Goal: Task Accomplishment & Management: Complete application form

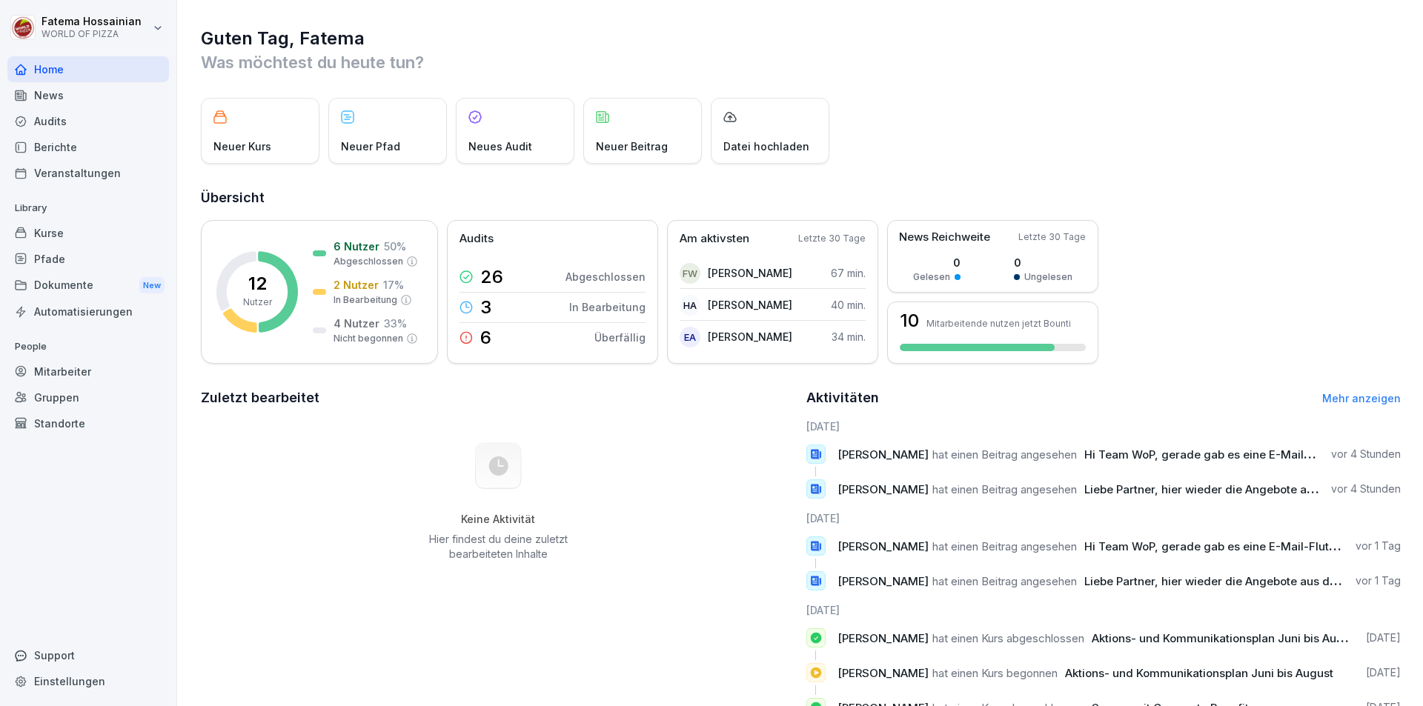
click at [90, 368] on div "Mitarbeiter" at bounding box center [88, 372] width 162 height 26
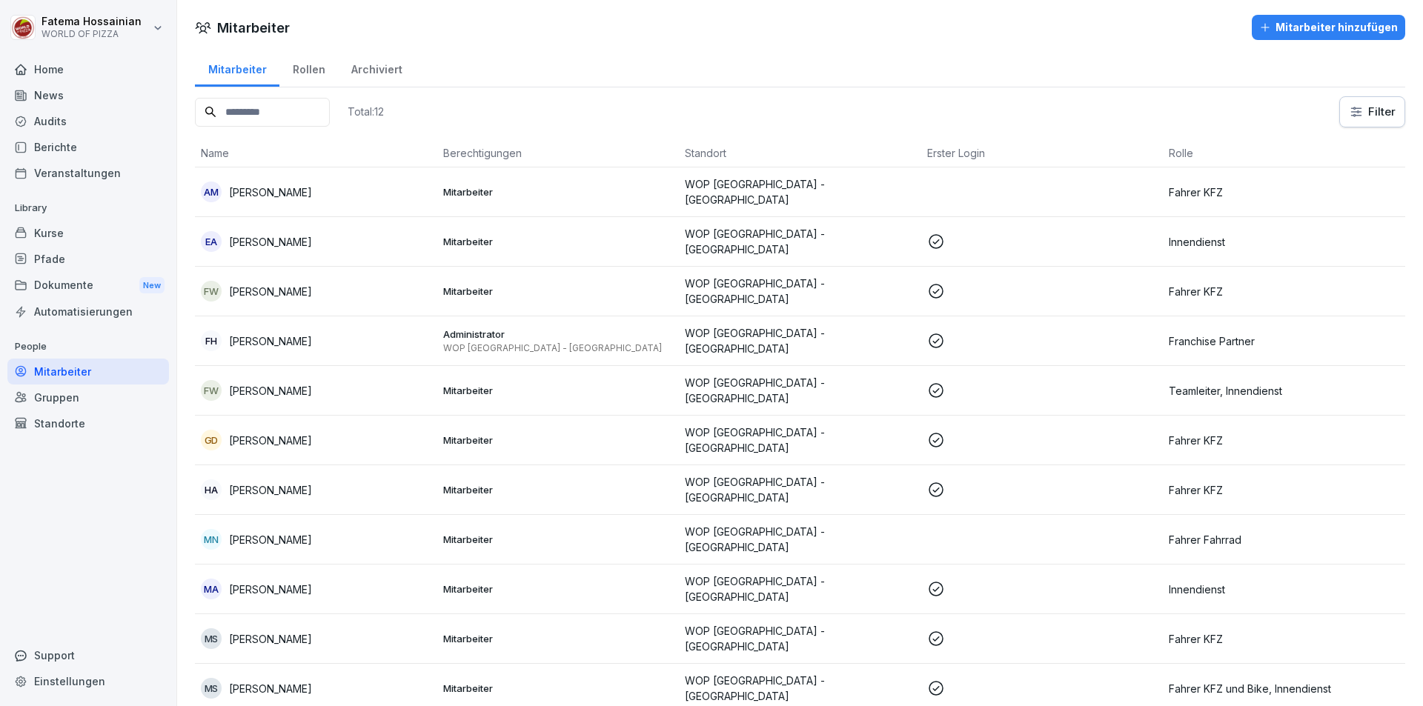
click at [1310, 27] on div "Mitarbeiter hinzufügen" at bounding box center [1328, 27] width 139 height 16
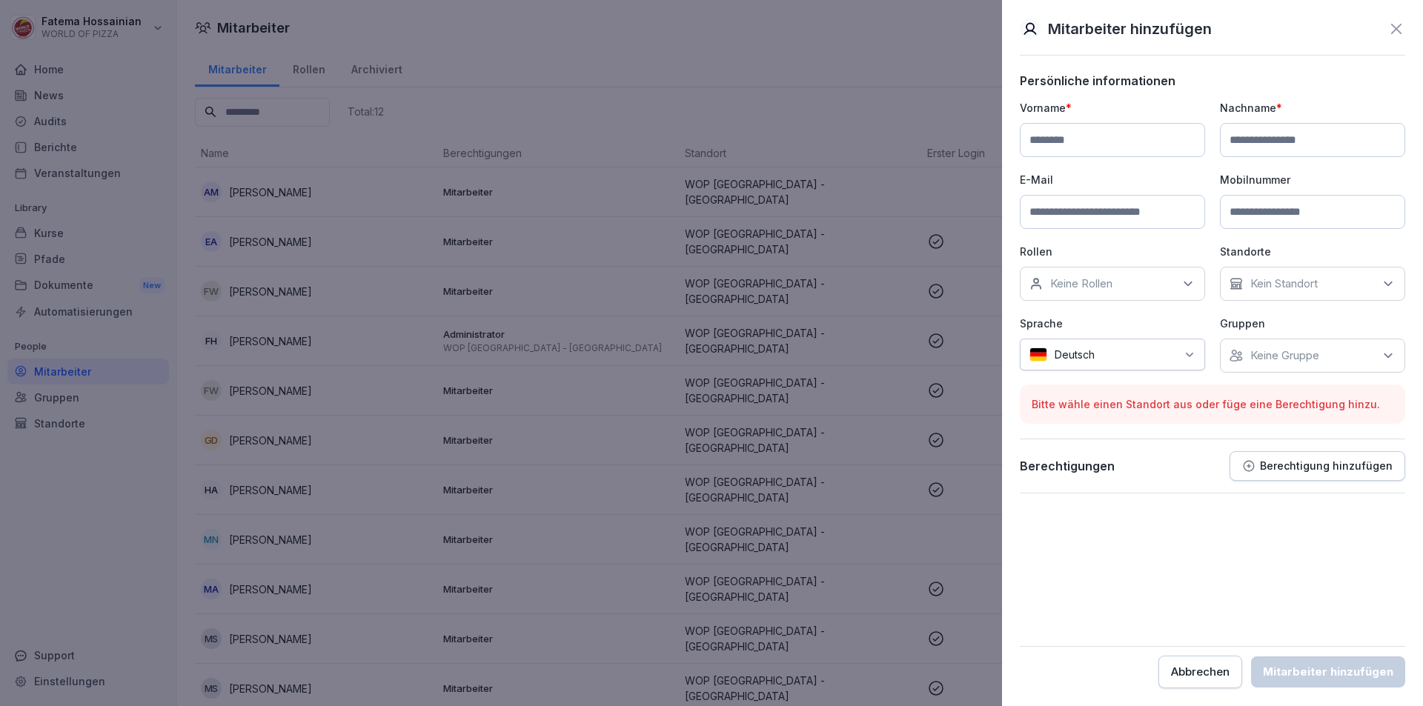
click at [1180, 144] on input at bounding box center [1112, 140] width 185 height 34
type input "**********"
type input "********"
type input "**********"
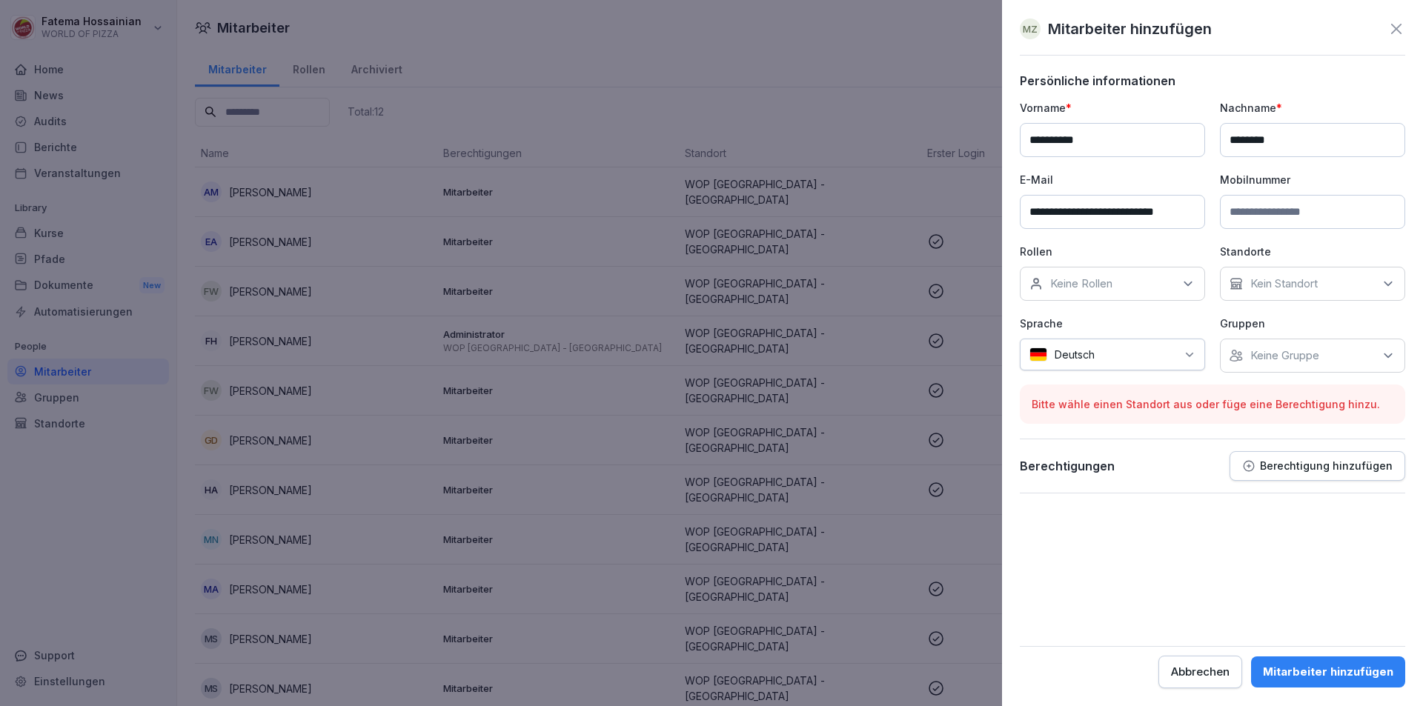
scroll to position [0, 0]
type input "**********"
click at [1182, 288] on icon at bounding box center [1188, 283] width 15 height 15
click at [1118, 437] on div "Fahrer KFZ" at bounding box center [1116, 436] width 184 height 28
click at [1284, 279] on p "Kein Standort" at bounding box center [1283, 283] width 67 height 15
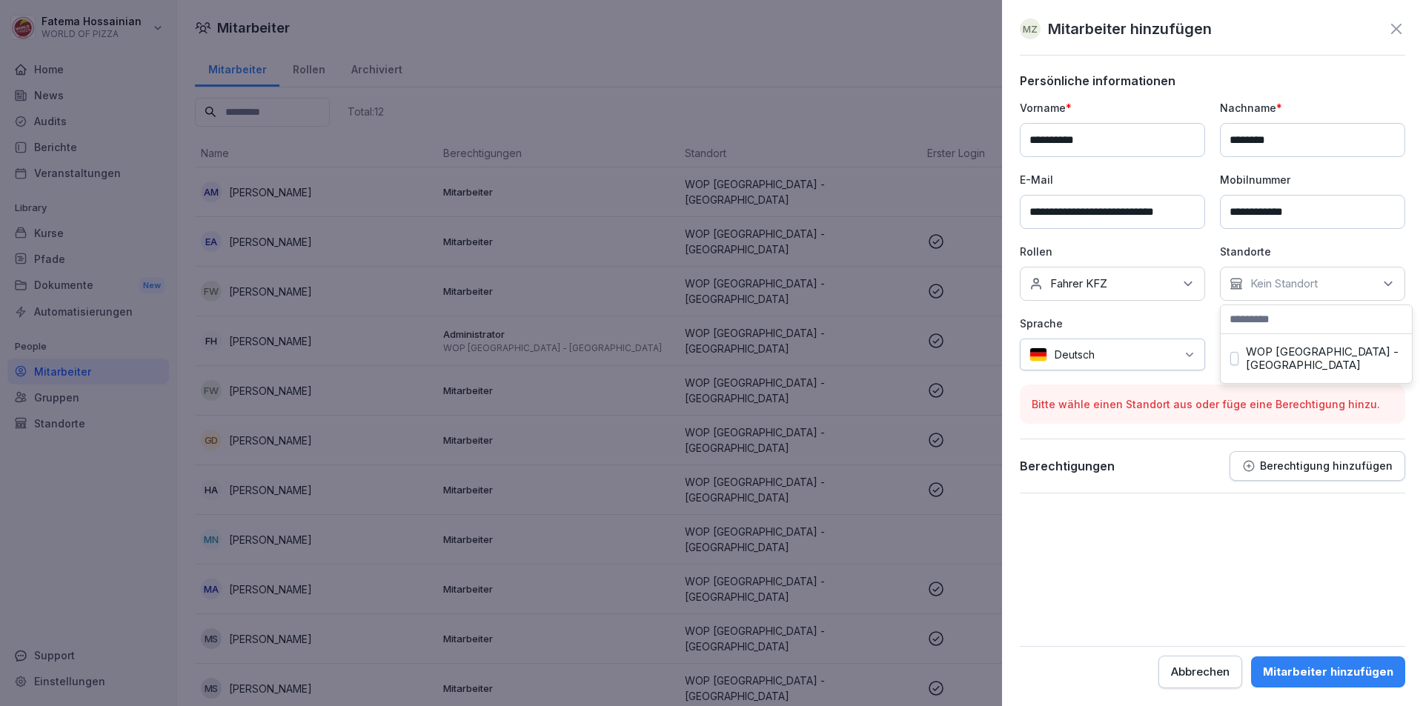
click at [1285, 352] on label "WOP [GEOGRAPHIC_DATA] - [GEOGRAPHIC_DATA]" at bounding box center [1324, 358] width 156 height 27
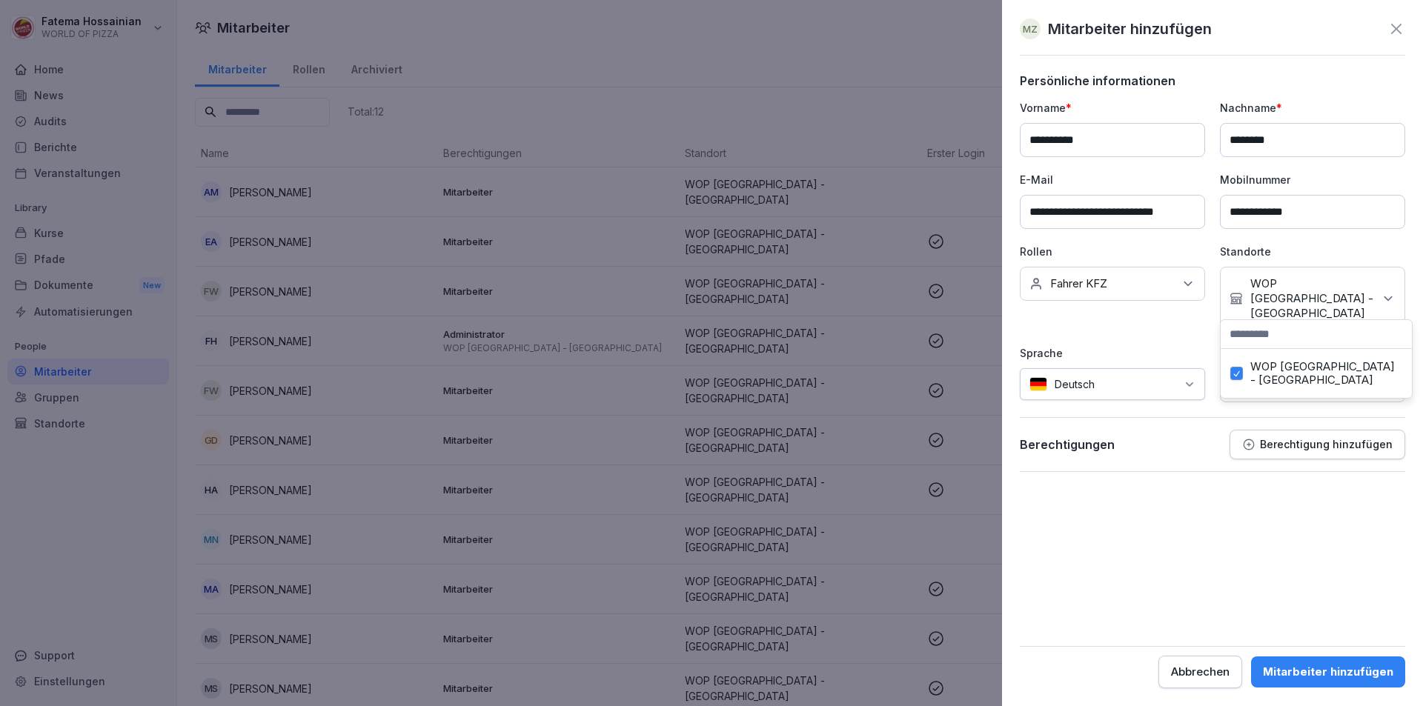
click at [1155, 486] on form "**********" at bounding box center [1212, 380] width 385 height 615
click at [1332, 368] on div "Keine Gruppe" at bounding box center [1312, 385] width 185 height 34
click at [1309, 438] on label "WOP [GEOGRAPHIC_DATA] - [GEOGRAPHIC_DATA]" at bounding box center [1324, 445] width 156 height 27
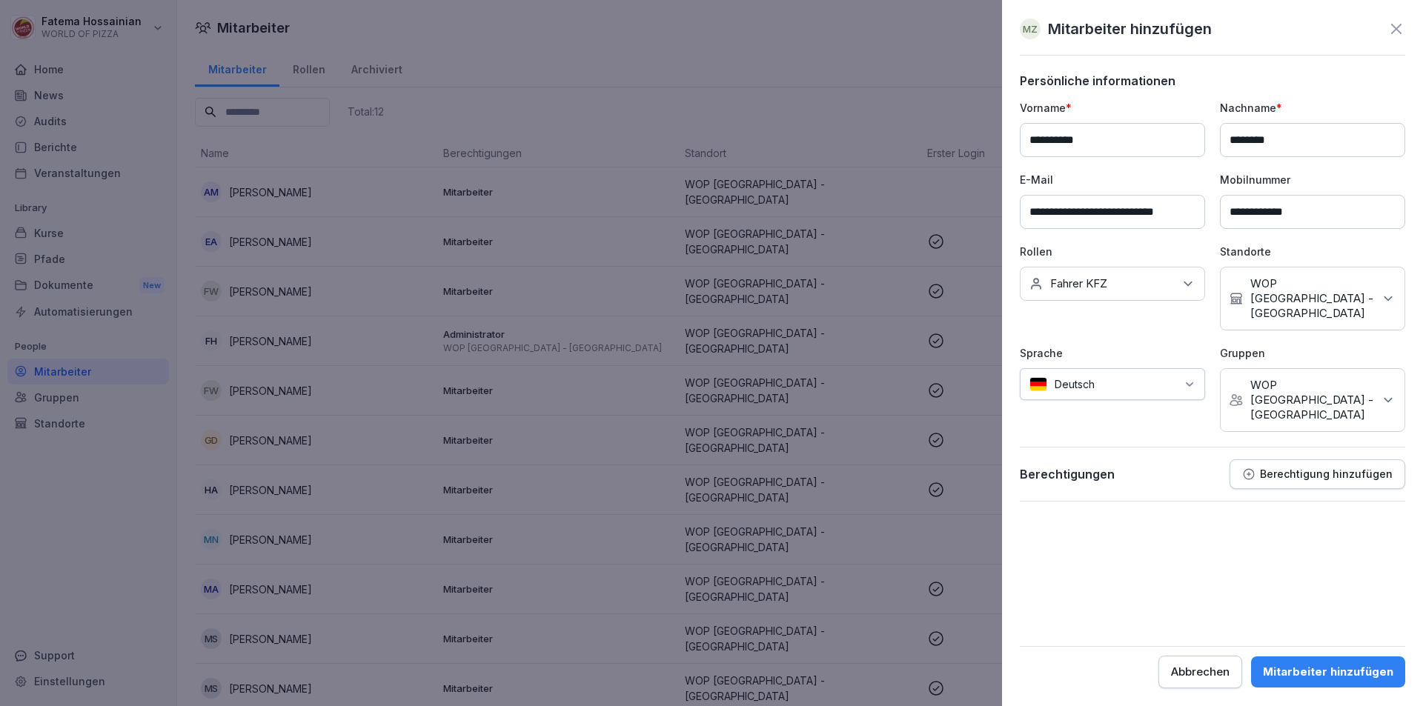
click at [1195, 507] on form "**********" at bounding box center [1212, 380] width 385 height 615
click at [1330, 670] on div "Mitarbeiter hinzufügen" at bounding box center [1328, 672] width 130 height 16
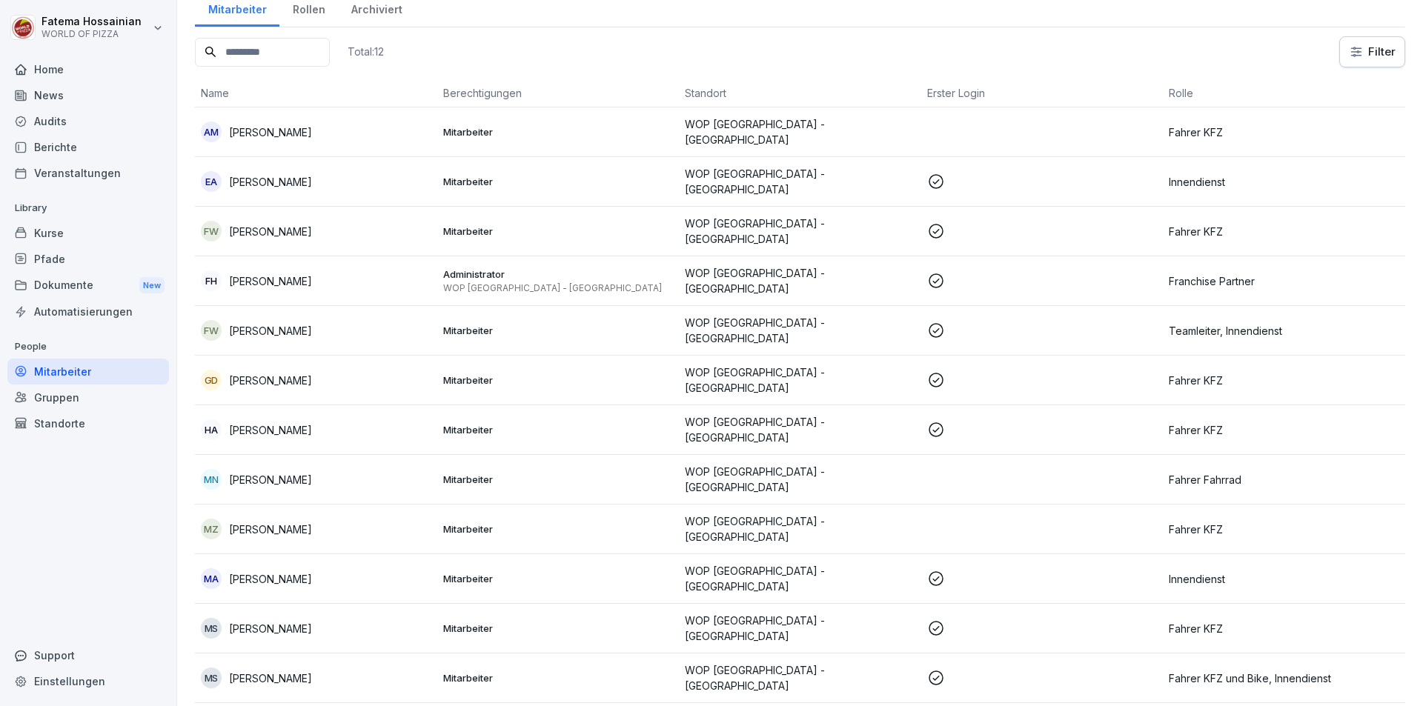
scroll to position [101, 0]
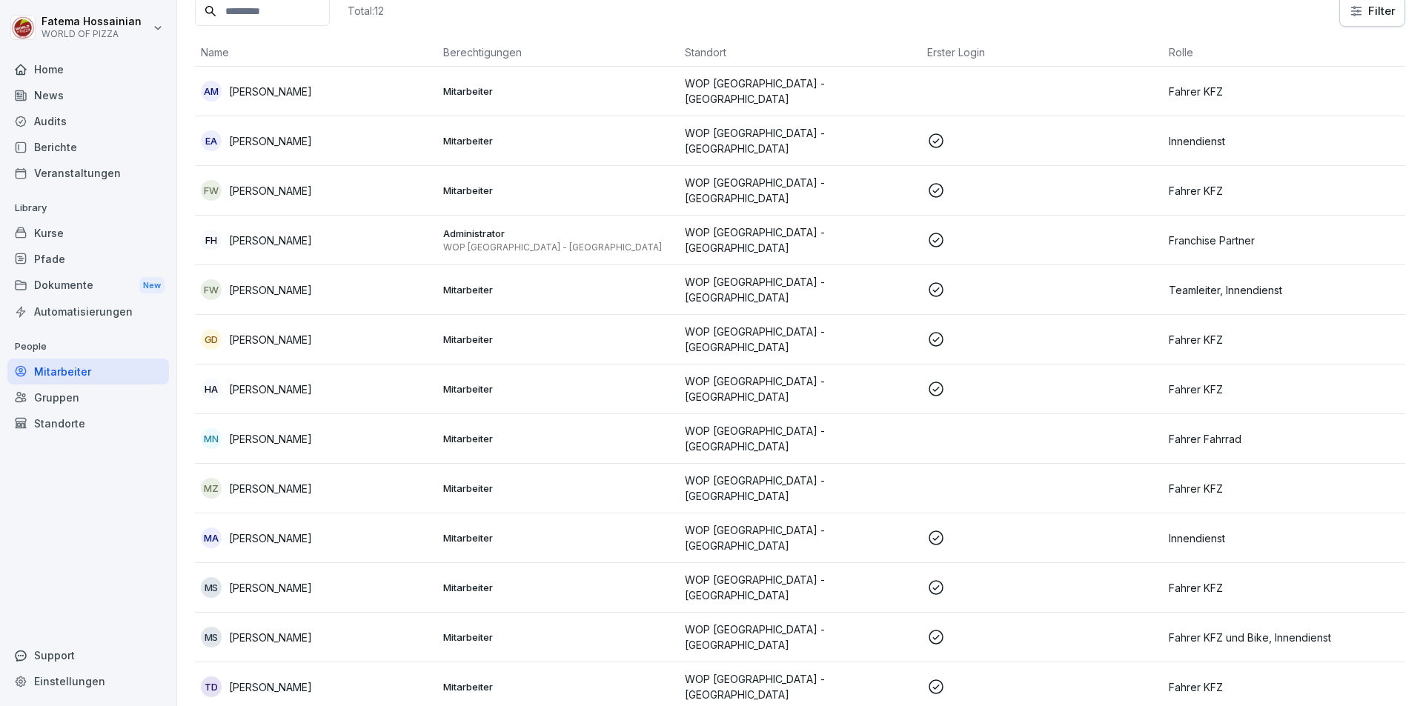
click at [778, 476] on p "WOP [GEOGRAPHIC_DATA] - [GEOGRAPHIC_DATA]" at bounding box center [800, 488] width 230 height 31
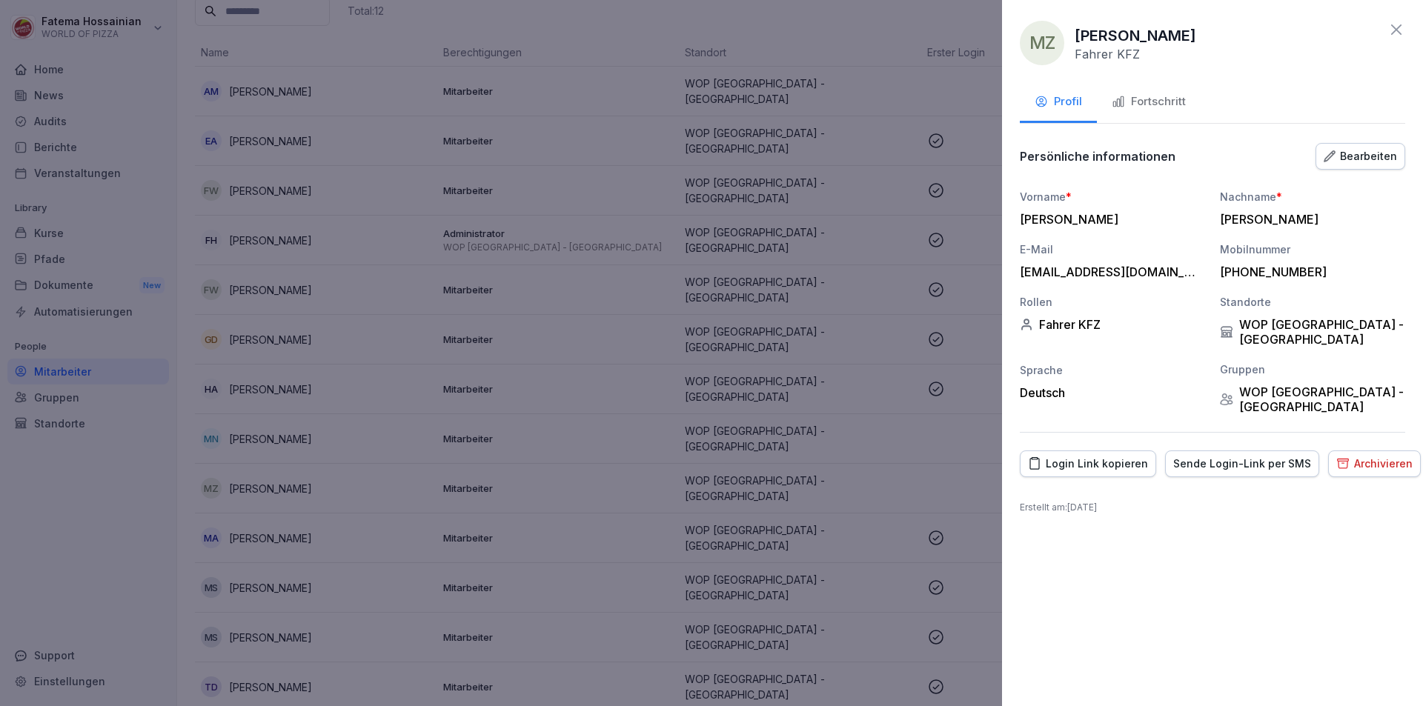
click at [1250, 456] on div "Sende Login-Link per SMS" at bounding box center [1242, 464] width 138 height 16
click at [820, 26] on div at bounding box center [711, 353] width 1423 height 706
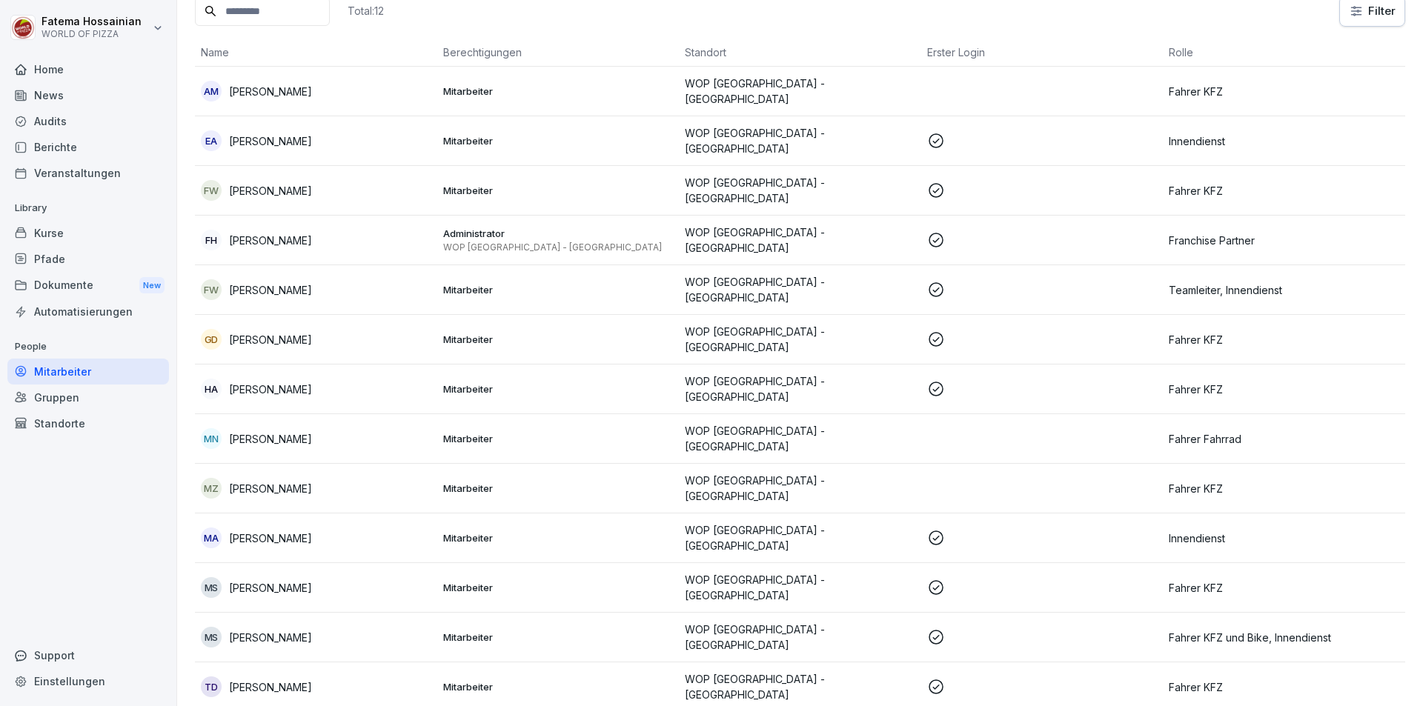
click at [852, 137] on p "WOP [GEOGRAPHIC_DATA] - [GEOGRAPHIC_DATA]" at bounding box center [800, 140] width 230 height 31
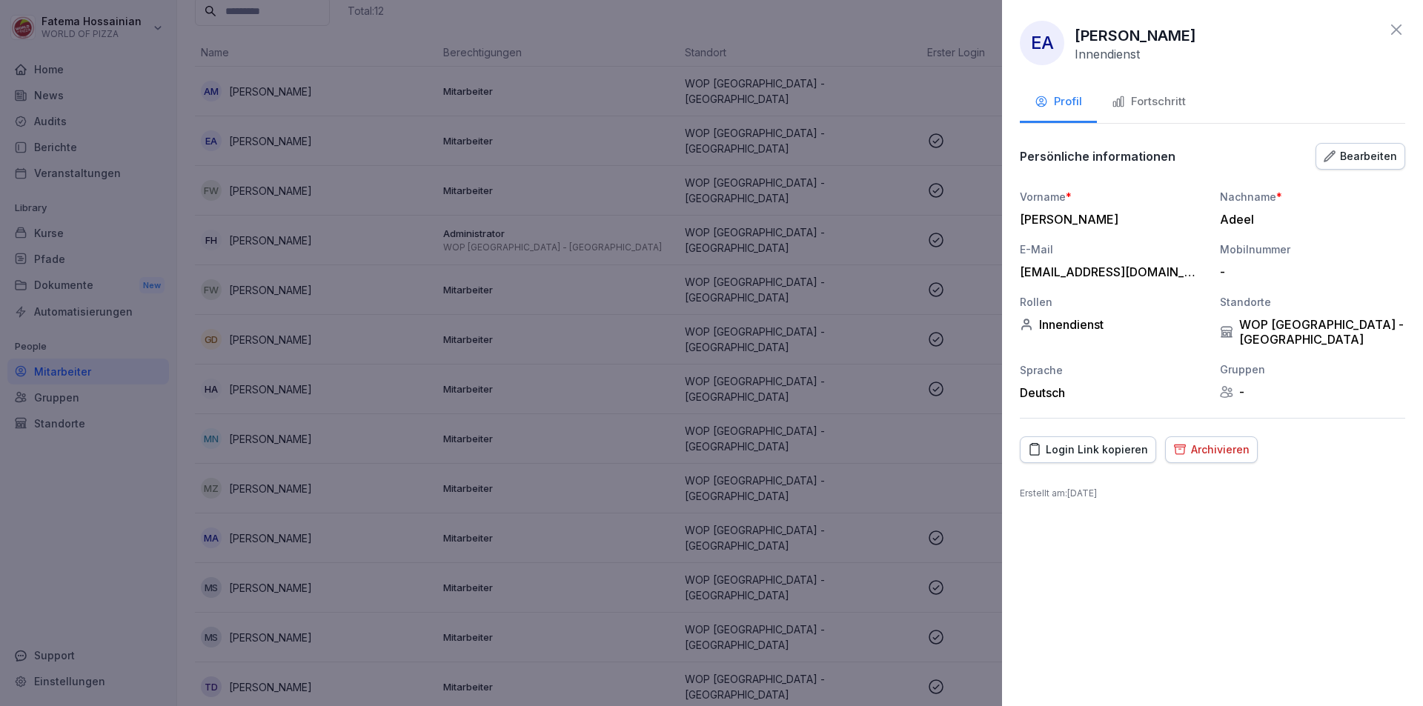
click at [1143, 103] on div "Fortschritt" at bounding box center [1149, 101] width 74 height 17
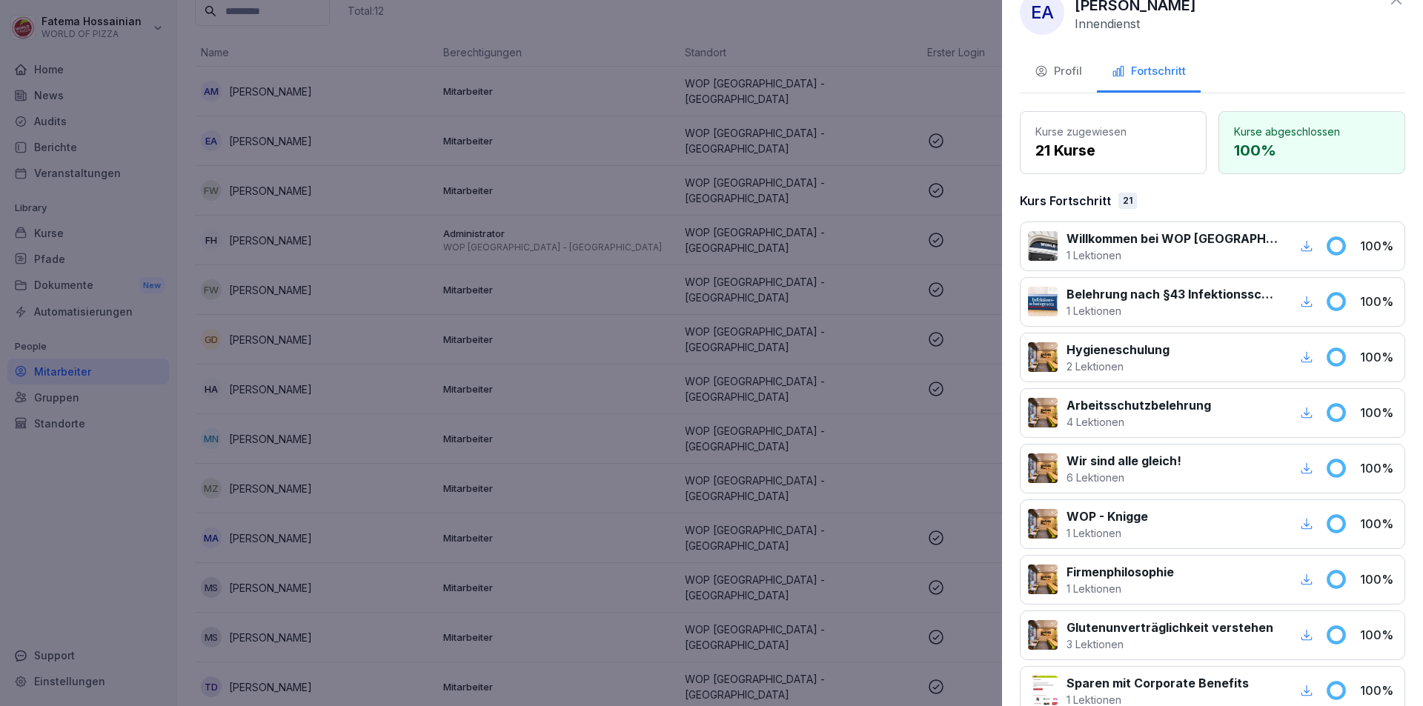
scroll to position [0, 0]
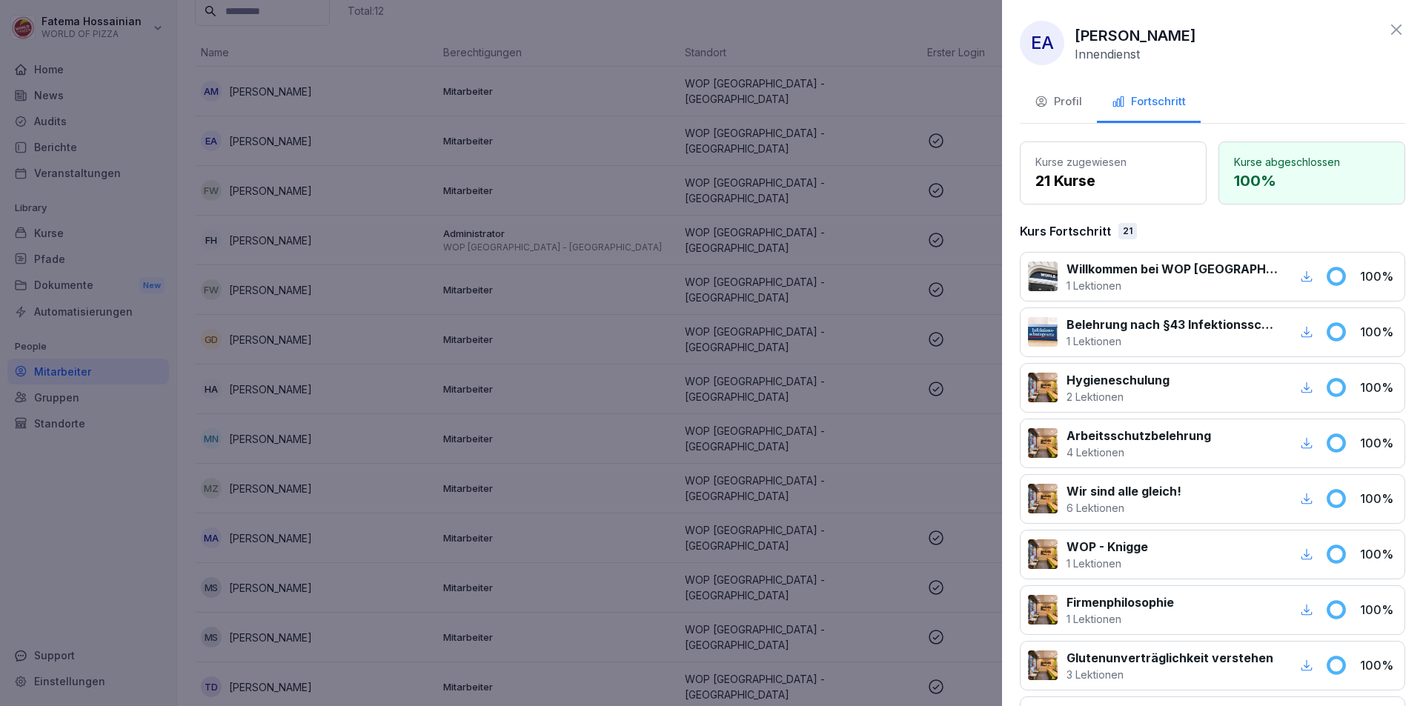
click at [830, 29] on div at bounding box center [711, 353] width 1423 height 706
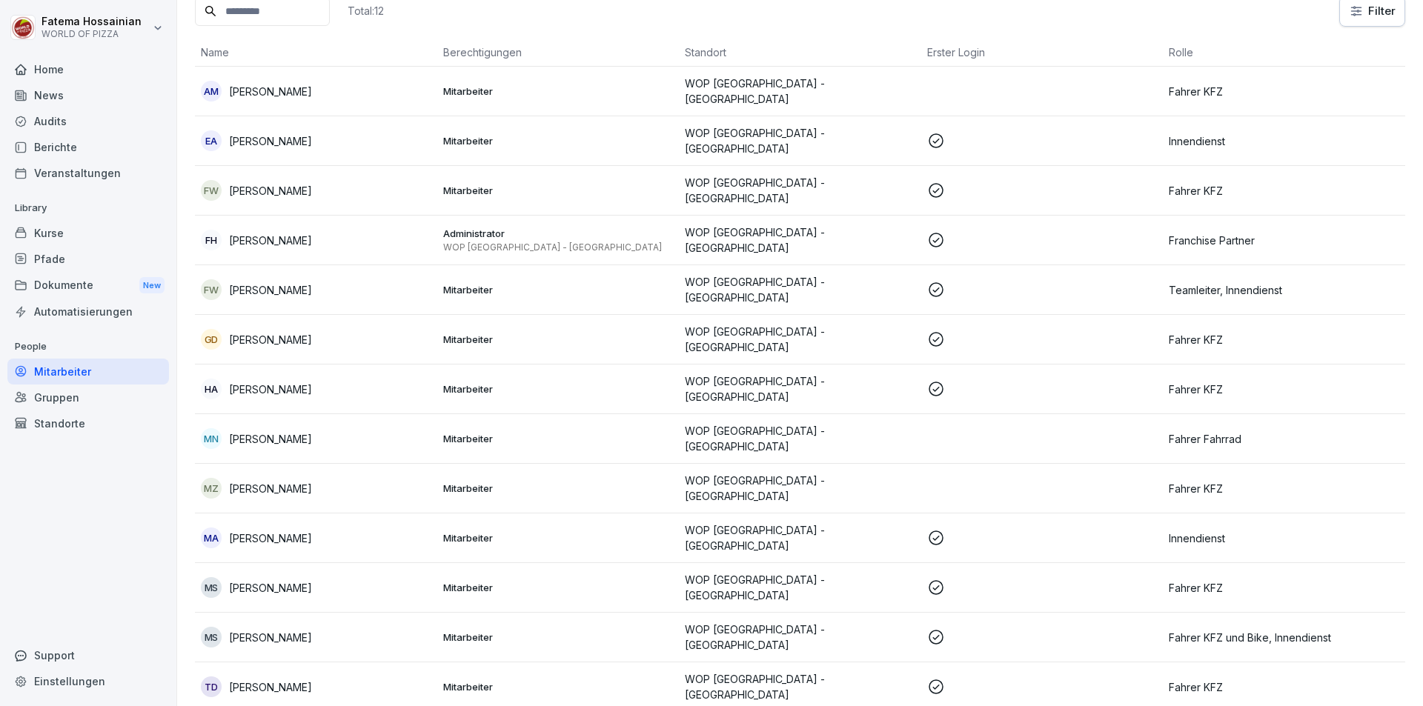
click at [815, 365] on td "WOP [GEOGRAPHIC_DATA] - [GEOGRAPHIC_DATA]" at bounding box center [800, 390] width 242 height 50
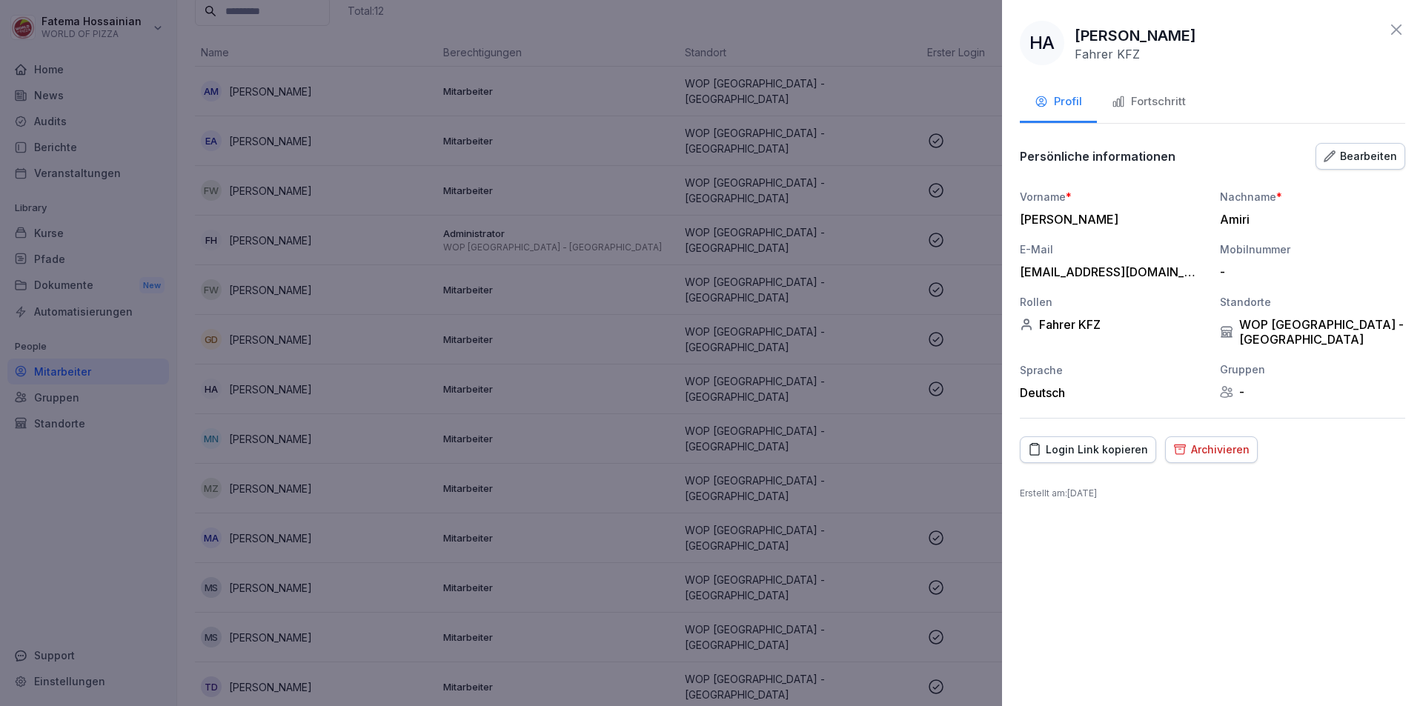
click at [1151, 97] on div "Fortschritt" at bounding box center [1149, 101] width 74 height 17
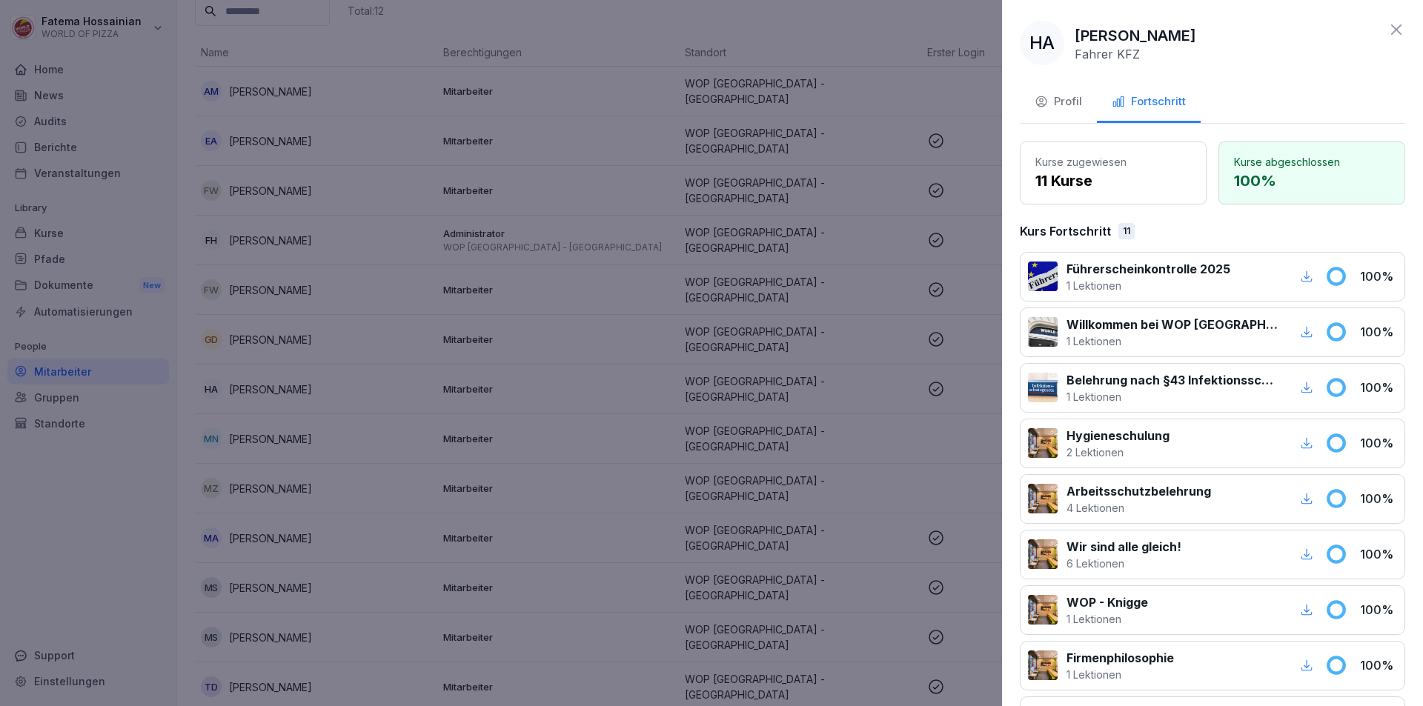
click at [1264, 281] on div at bounding box center [1263, 276] width 49 height 33
click at [1041, 270] on div at bounding box center [1043, 277] width 30 height 30
click at [890, 32] on div at bounding box center [711, 353] width 1423 height 706
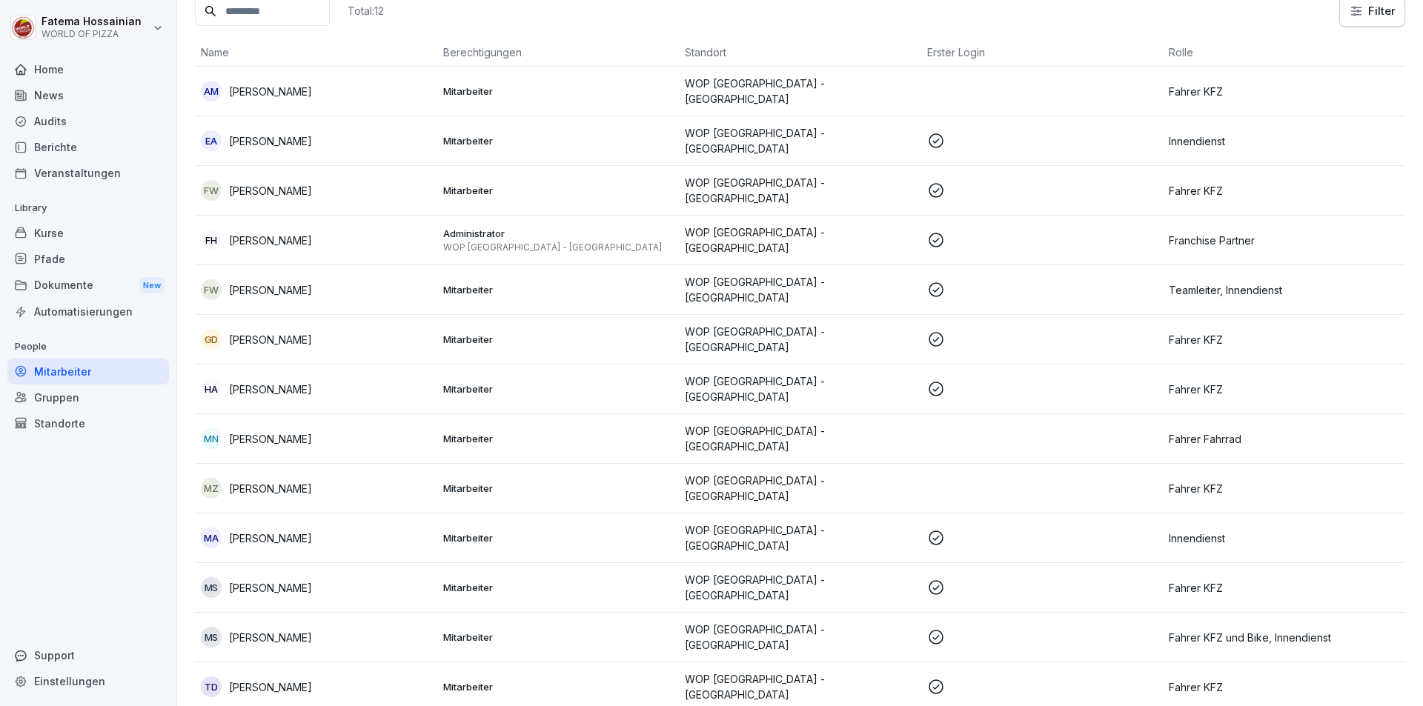
click at [102, 282] on div "Dokumente New" at bounding box center [88, 285] width 162 height 27
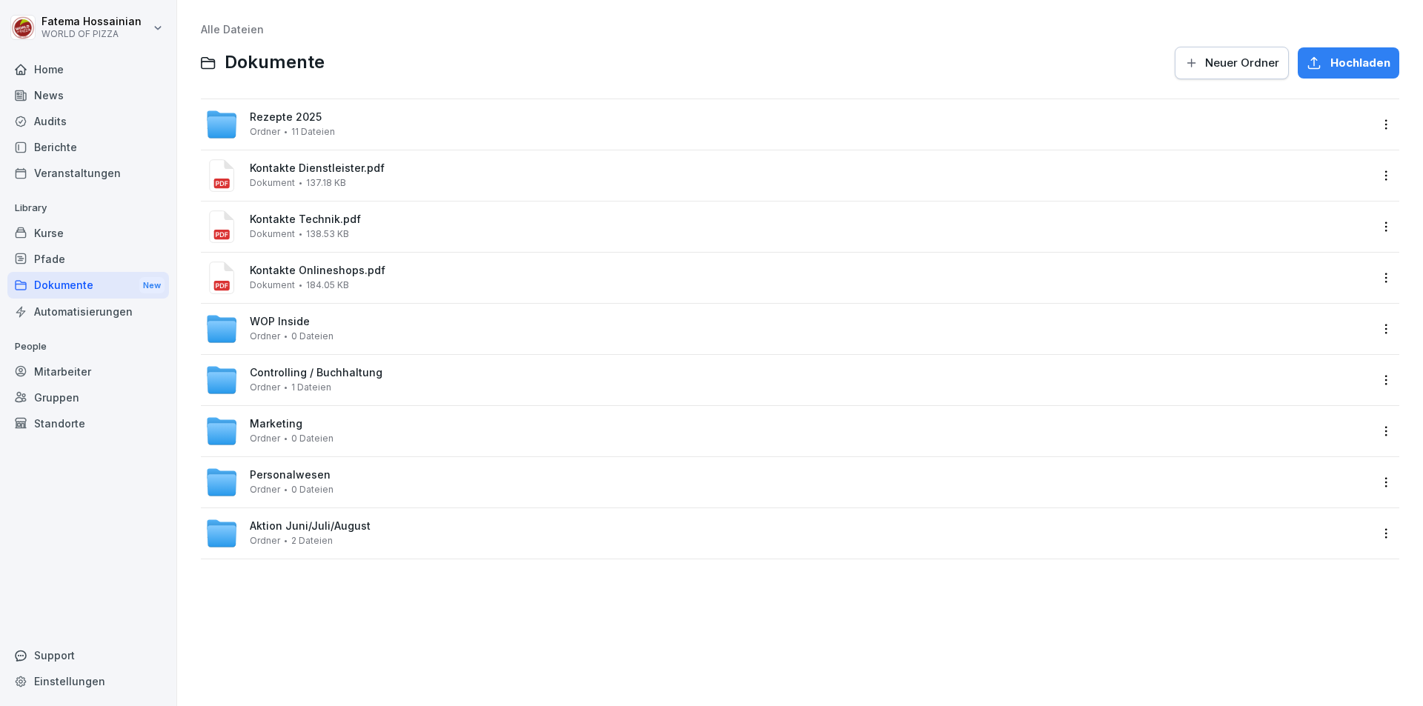
click at [111, 382] on div "Mitarbeiter" at bounding box center [88, 372] width 162 height 26
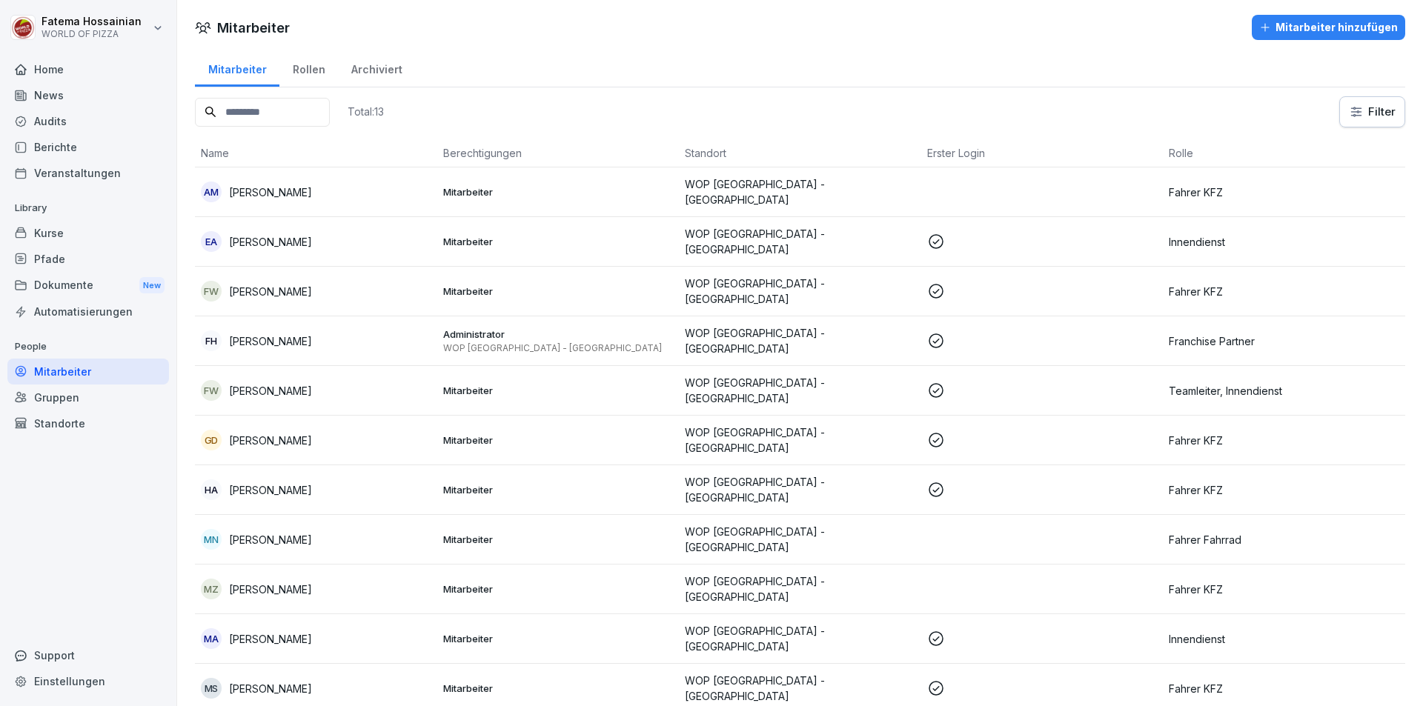
click at [295, 69] on div "Rollen" at bounding box center [308, 68] width 59 height 38
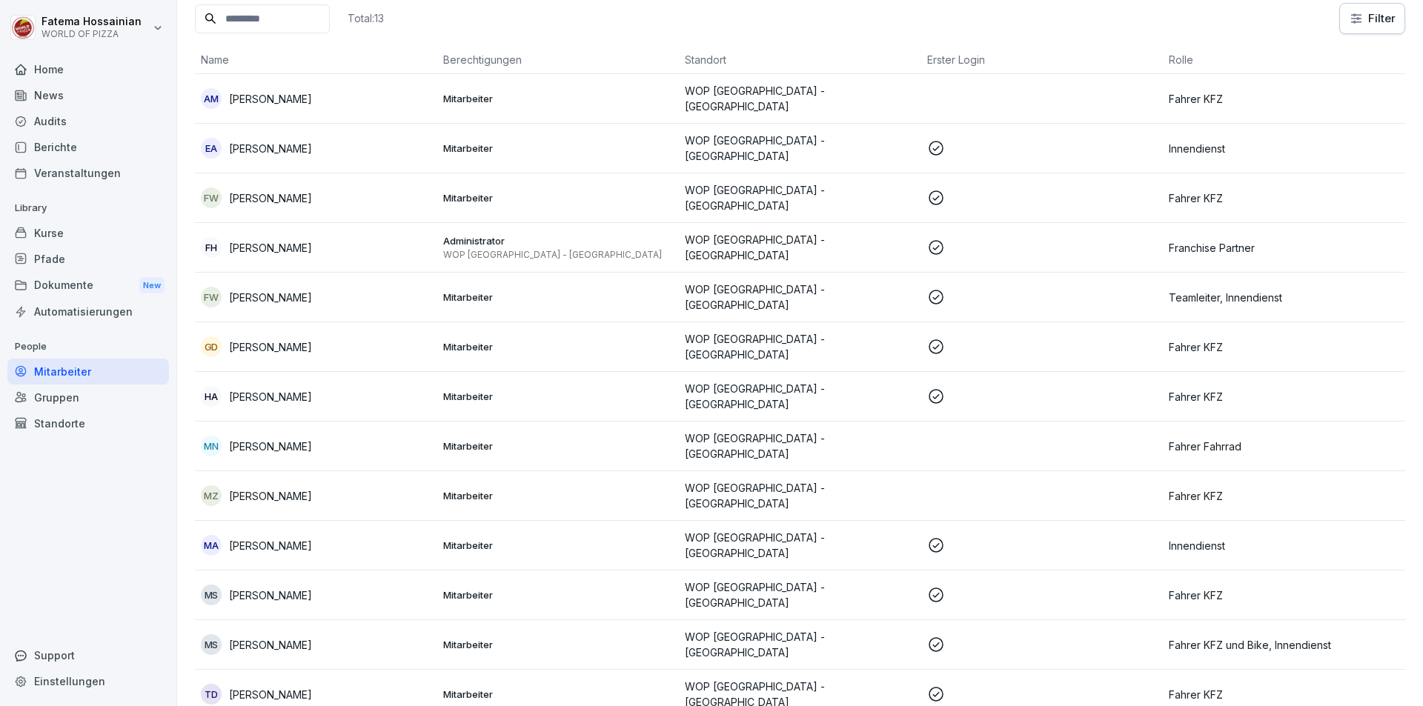
scroll to position [101, 0]
